Goal: Task Accomplishment & Management: Manage account settings

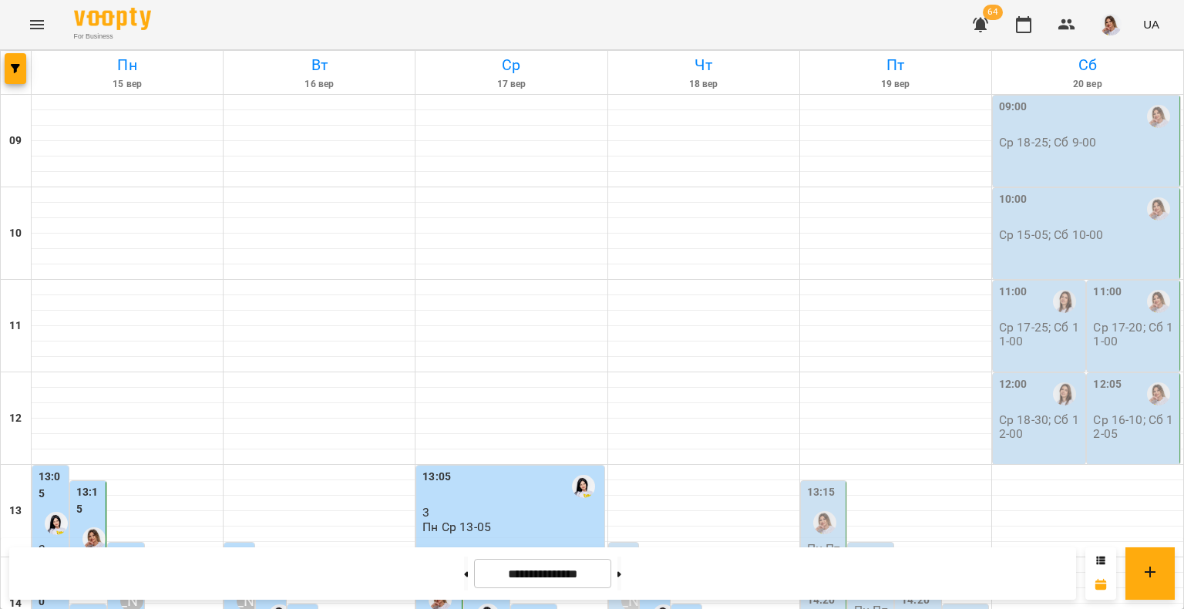
scroll to position [664, 0]
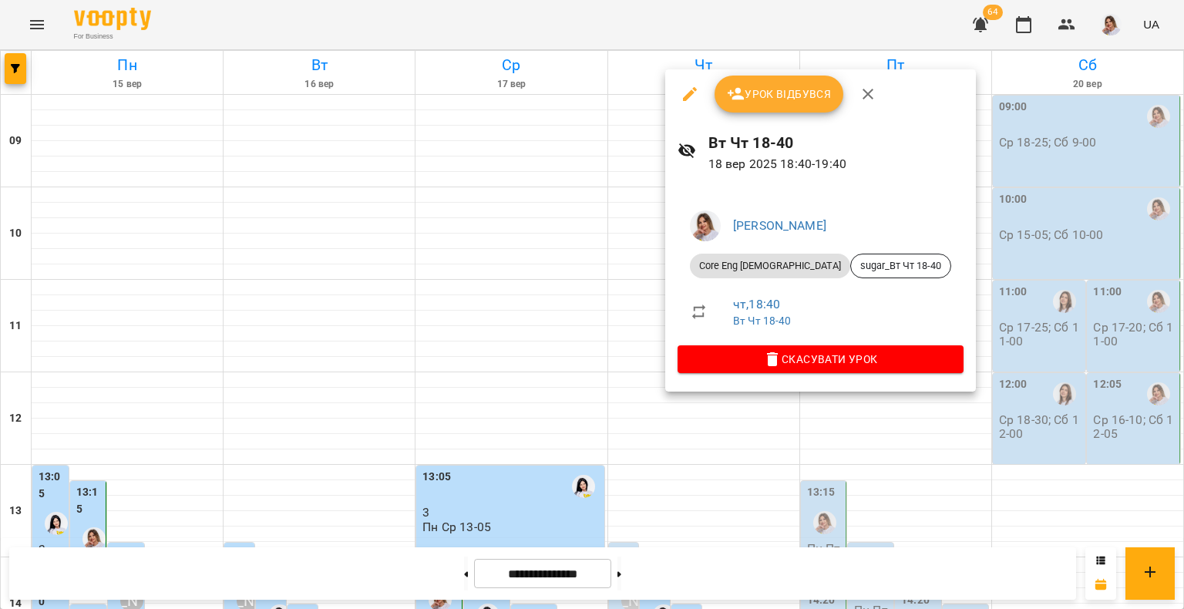
click at [806, 96] on span "Урок відбувся" at bounding box center [779, 94] width 105 height 18
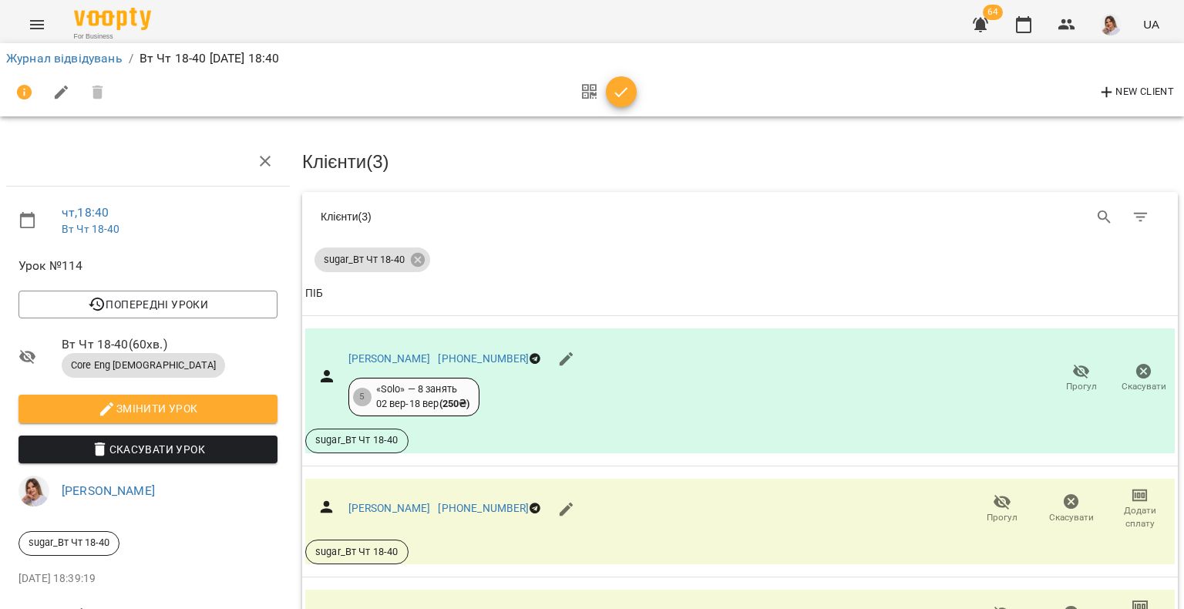
click at [625, 91] on icon "button" at bounding box center [621, 92] width 18 height 18
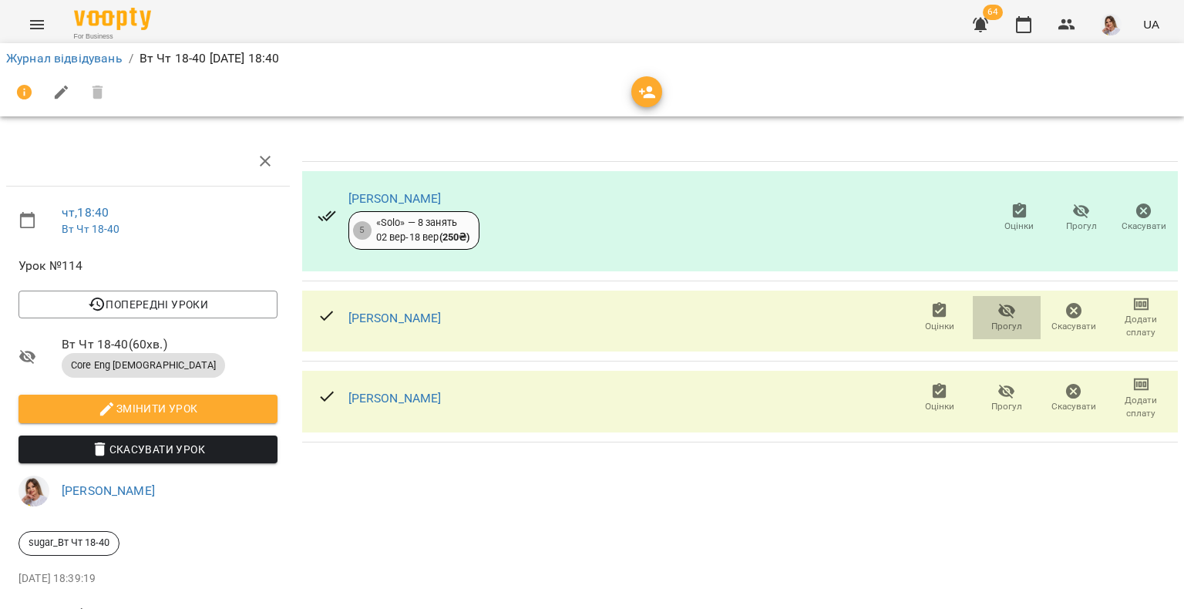
click at [997, 318] on icon "button" at bounding box center [1006, 310] width 18 height 18
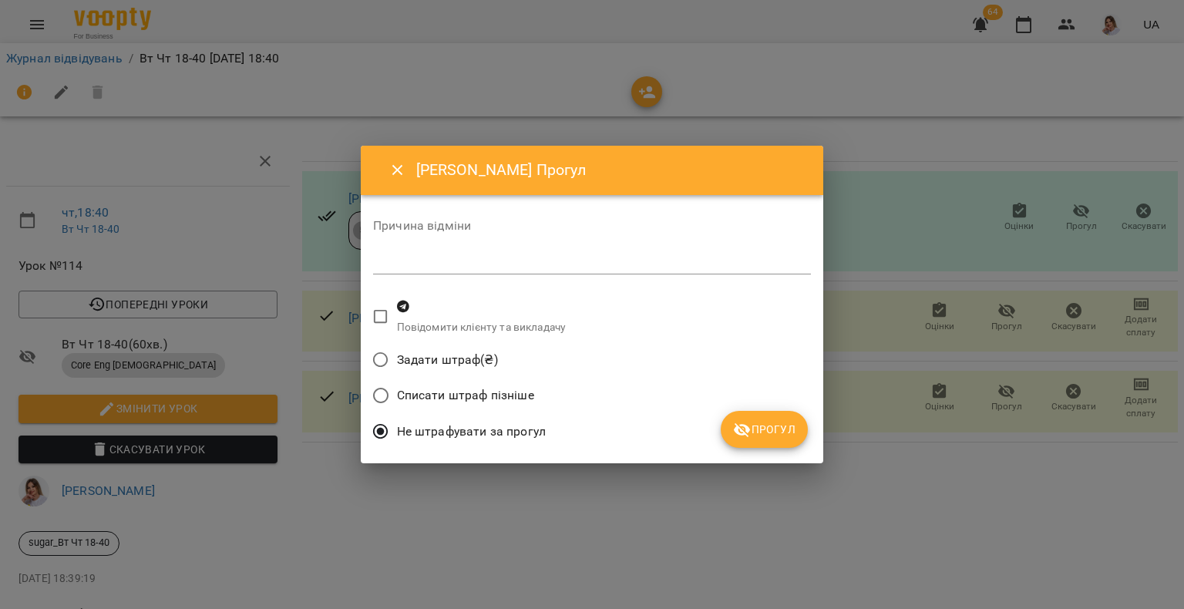
click at [472, 268] on textarea at bounding box center [592, 261] width 438 height 15
type textarea "**********"
click at [755, 426] on span "Прогул" at bounding box center [764, 429] width 62 height 18
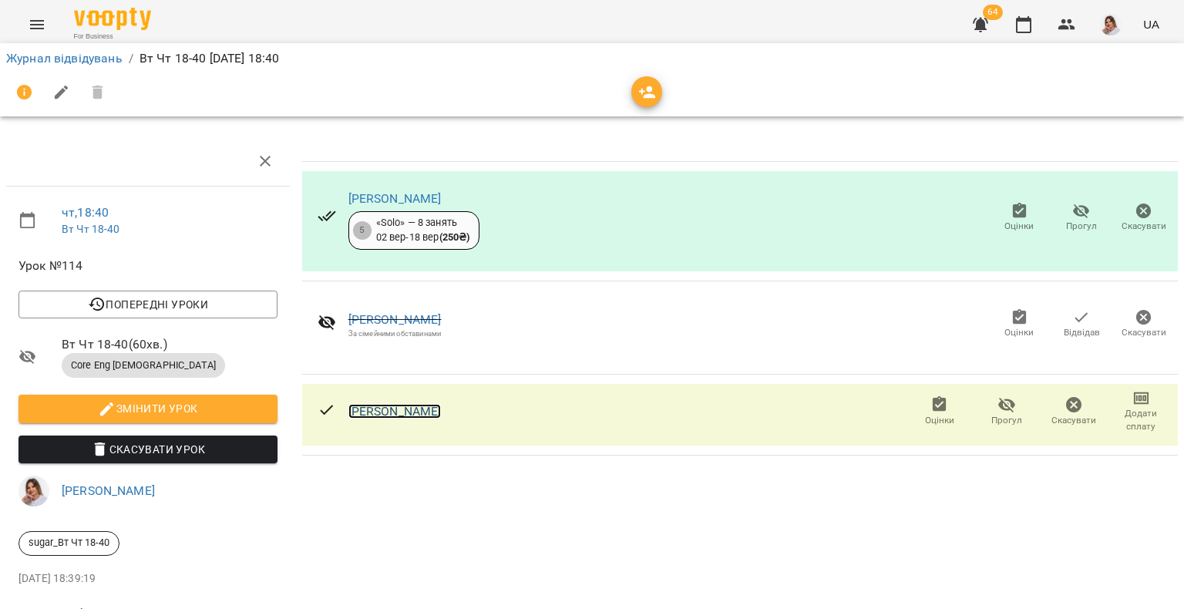
click at [442, 412] on link "[PERSON_NAME]" at bounding box center [394, 411] width 93 height 15
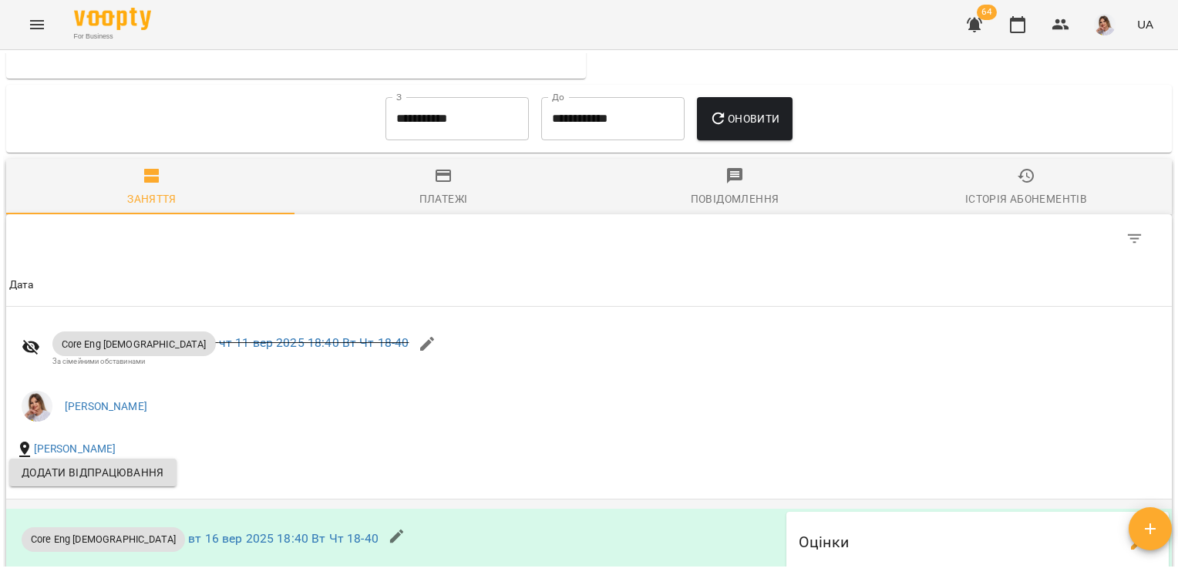
scroll to position [1002, 0]
